Goal: Information Seeking & Learning: Learn about a topic

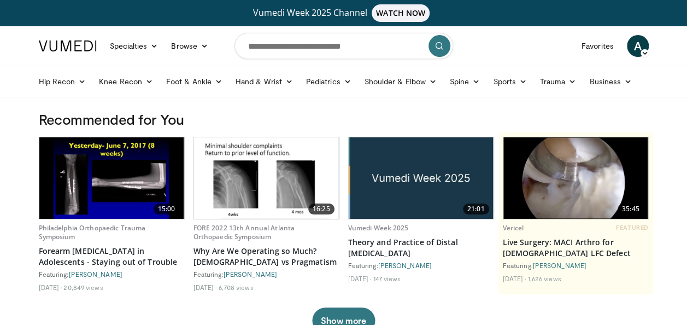
click at [435, 51] on button "submit" at bounding box center [440, 46] width 22 height 22
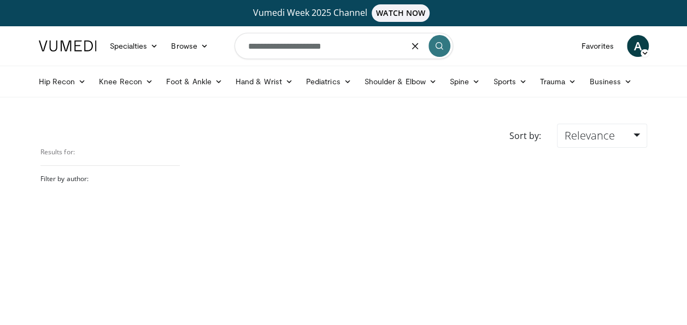
type input "**********"
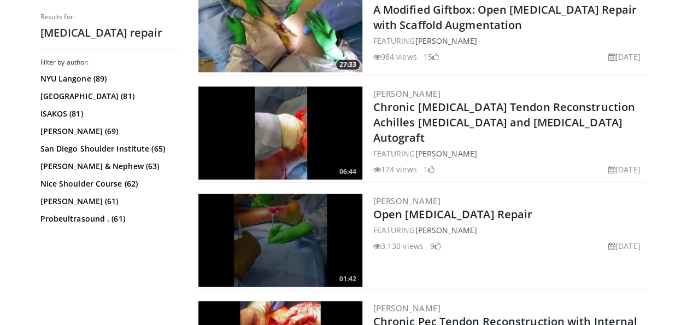
scroll to position [547, 0]
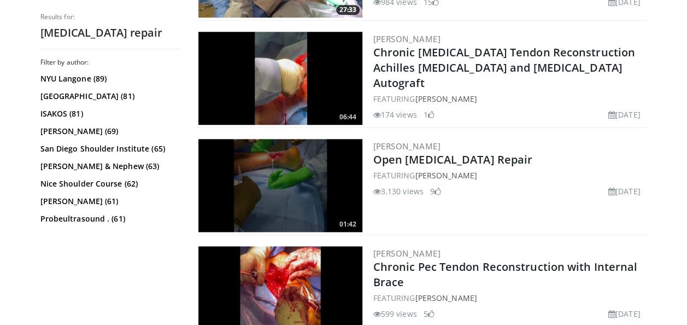
click at [277, 189] on img at bounding box center [280, 185] width 164 height 93
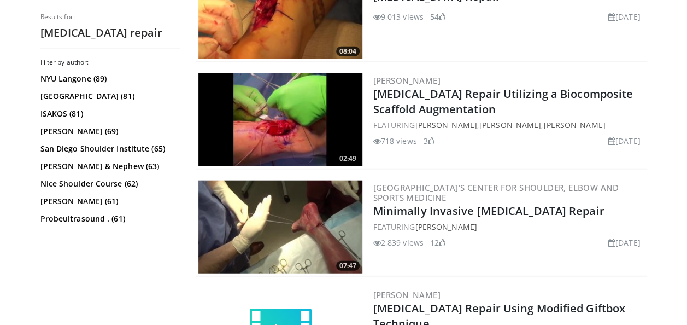
scroll to position [1257, 0]
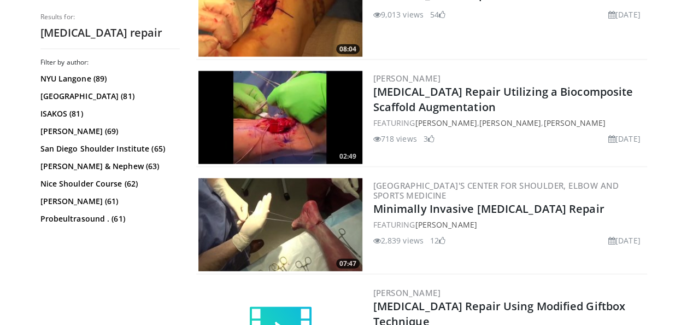
click at [273, 228] on img at bounding box center [280, 224] width 164 height 93
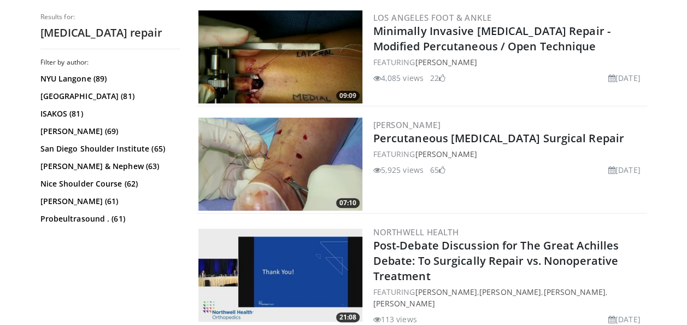
scroll to position [2187, 0]
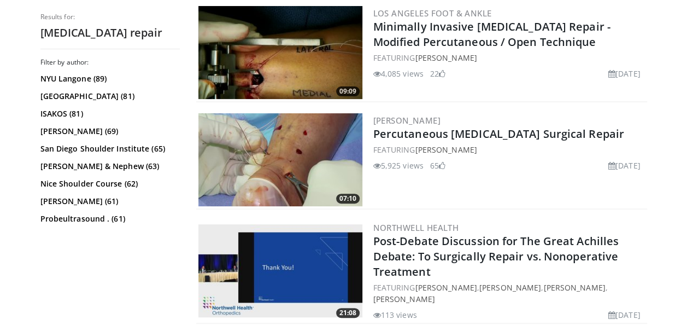
click at [264, 148] on img at bounding box center [280, 159] width 164 height 93
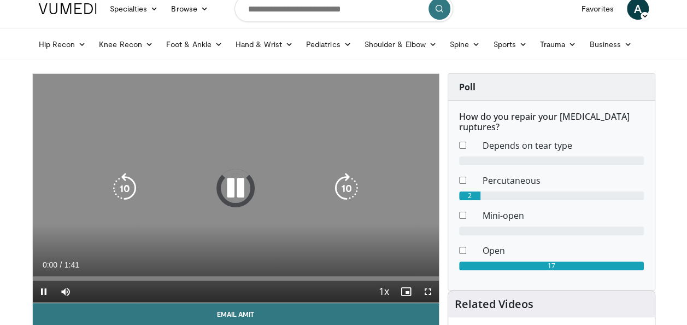
scroll to position [55, 0]
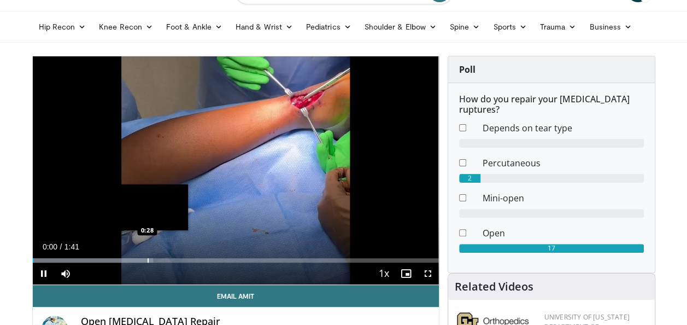
click at [147, 257] on div "Loaded : 29.63% 0:00 0:28" at bounding box center [236, 257] width 406 height 10
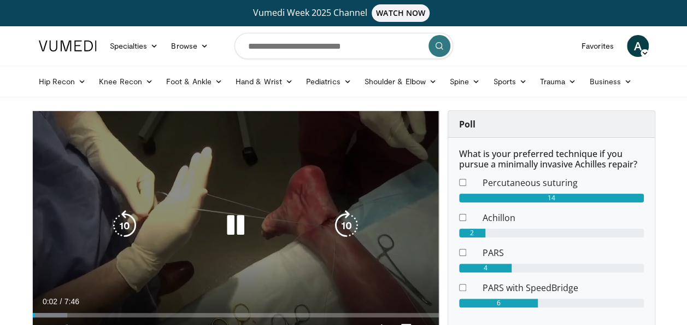
scroll to position [55, 0]
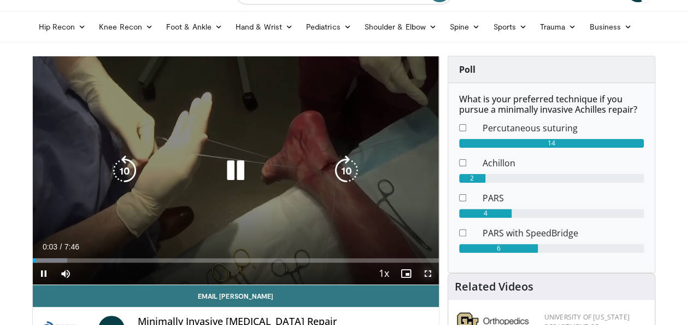
drag, startPoint x: 430, startPoint y: 271, endPoint x: 432, endPoint y: 312, distance: 40.5
click at [430, 271] on span "Video Player" at bounding box center [428, 273] width 22 height 22
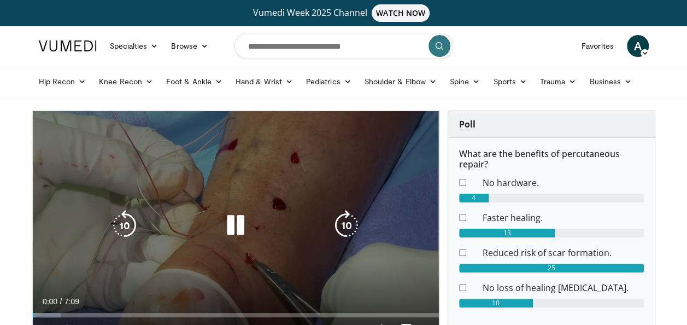
scroll to position [55, 0]
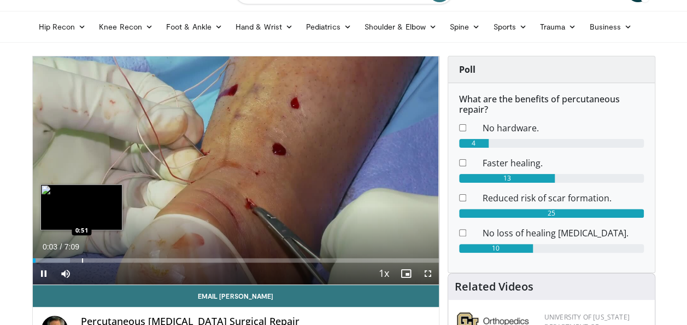
click at [82, 255] on div "Loaded : 9.22% 0:03 0:51" at bounding box center [236, 257] width 406 height 10
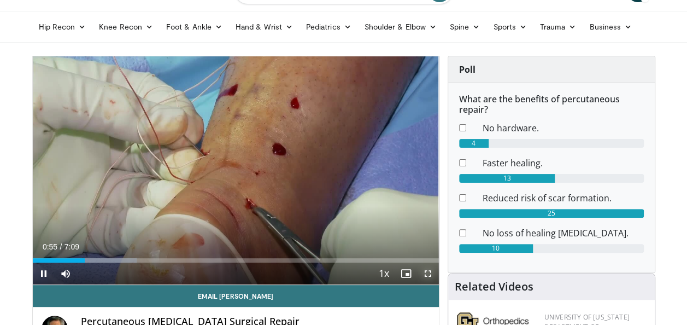
click at [429, 273] on span "Video Player" at bounding box center [428, 273] width 22 height 22
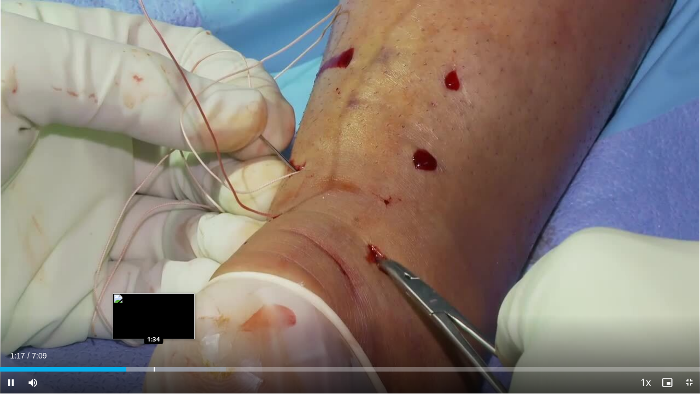
click at [154, 324] on div "Progress Bar" at bounding box center [154, 369] width 1 height 4
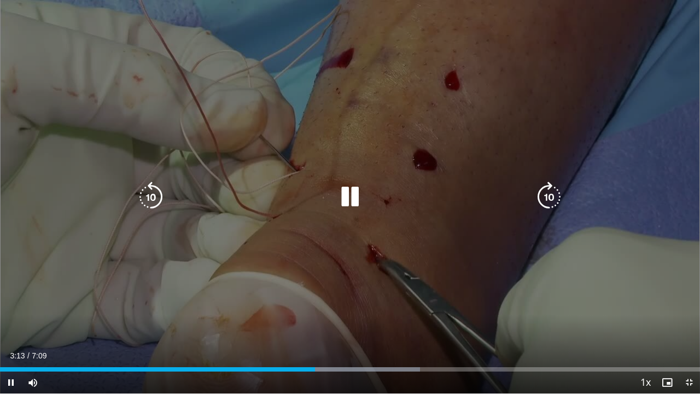
click at [249, 101] on div "10 seconds Tap to unmute" at bounding box center [350, 196] width 700 height 393
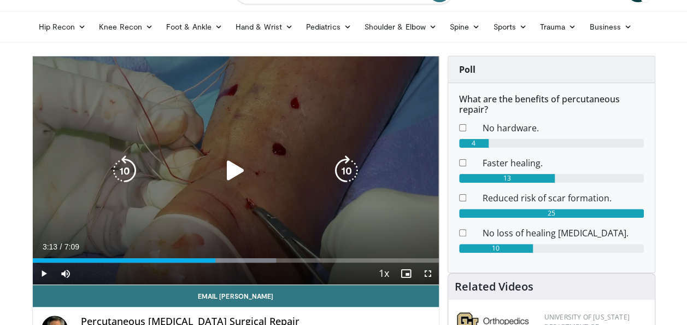
click at [260, 144] on div "10 seconds Tap to unmute" at bounding box center [236, 170] width 406 height 228
